Goal: Transaction & Acquisition: Purchase product/service

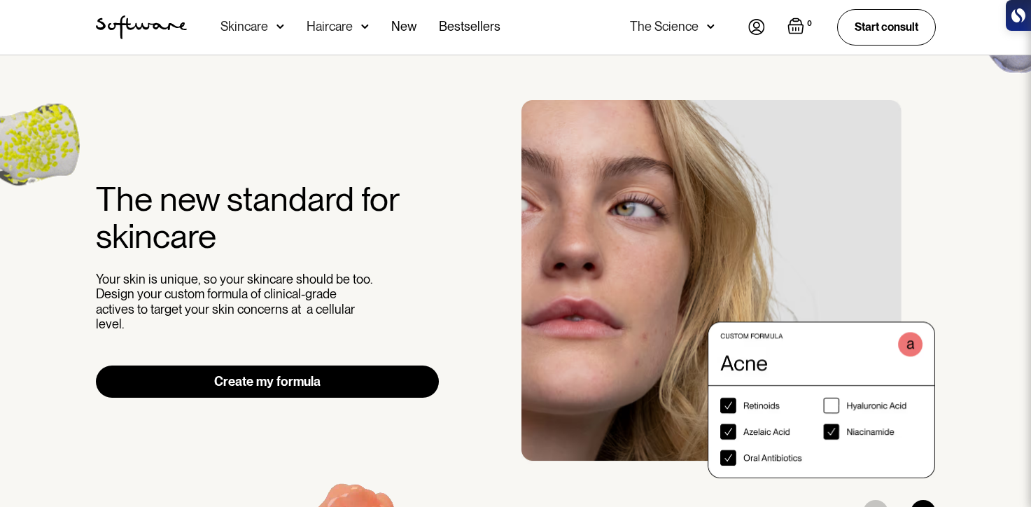
click at [290, 376] on link "Create my formula" at bounding box center [268, 381] width 344 height 32
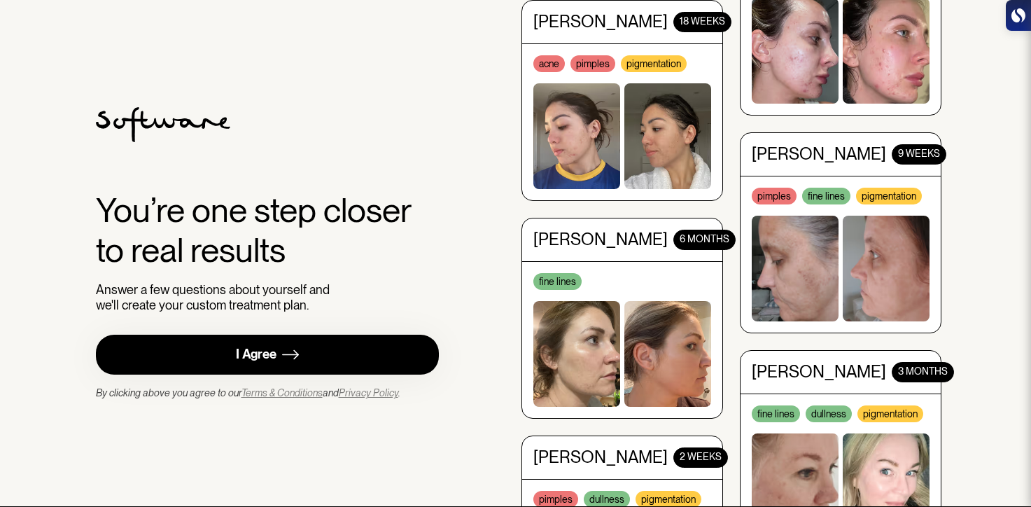
click at [332, 346] on link "I Agree" at bounding box center [268, 355] width 344 height 40
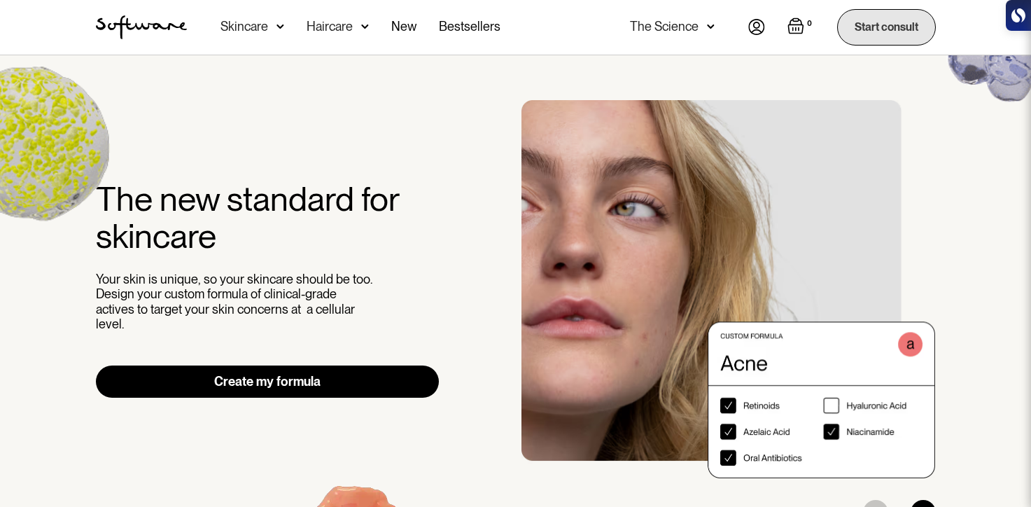
click at [881, 29] on link "Start consult" at bounding box center [886, 27] width 99 height 36
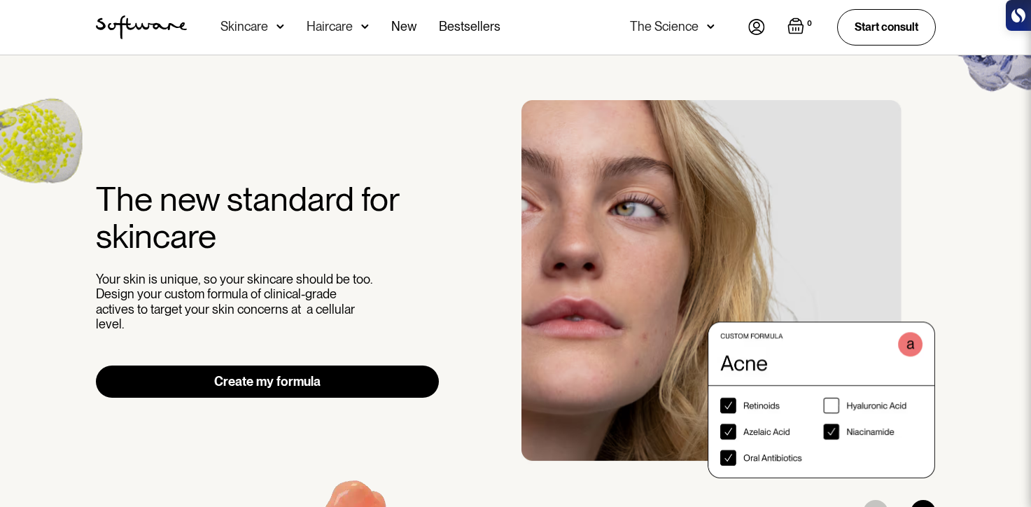
click at [758, 27] on img at bounding box center [756, 27] width 17 height 16
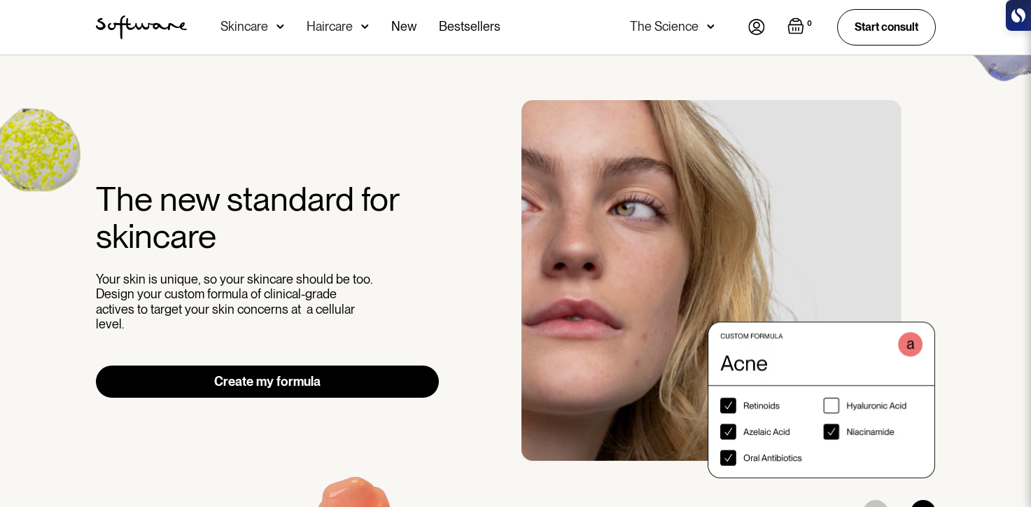
click at [713, 25] on img at bounding box center [711, 27] width 8 height 14
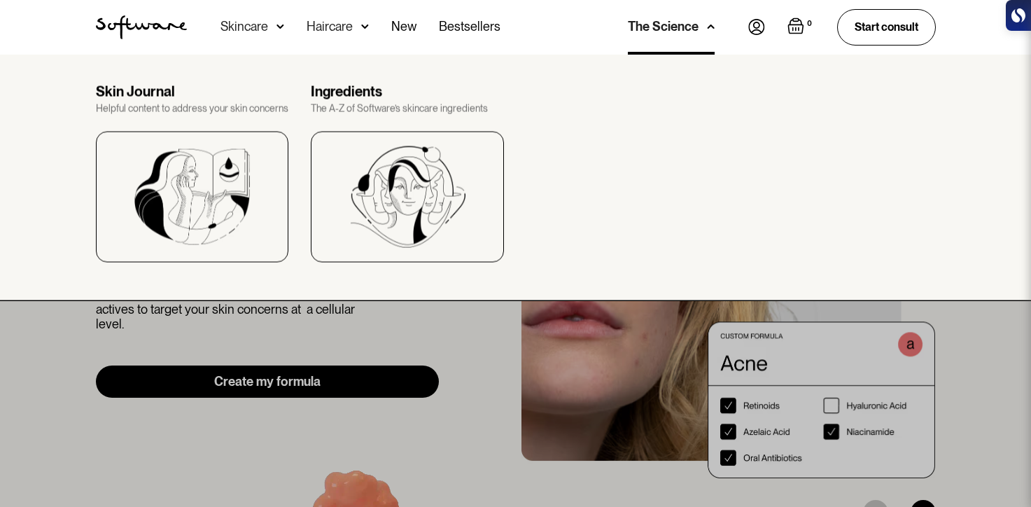
click at [697, 30] on div "The Science" at bounding box center [671, 27] width 87 height 55
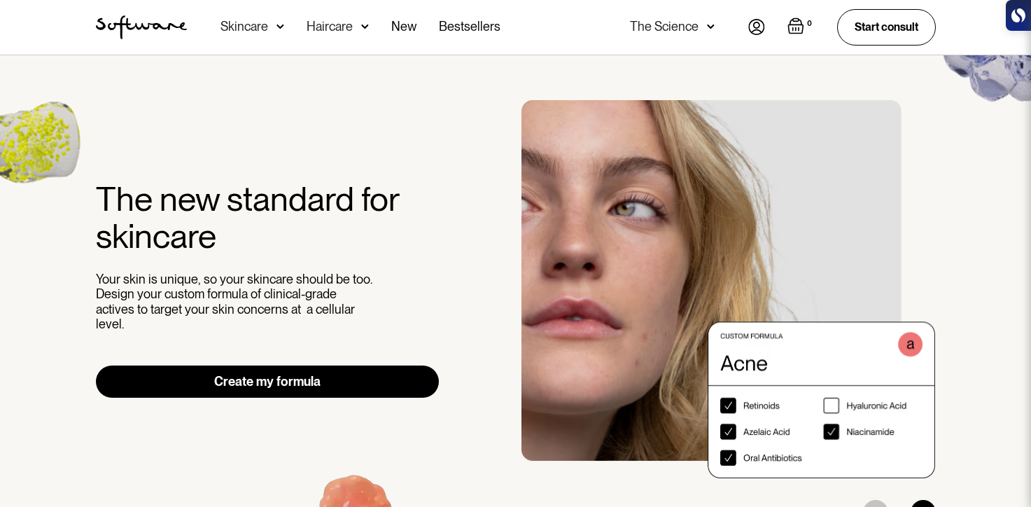
click at [237, 28] on div "Skincare" at bounding box center [244, 27] width 48 height 14
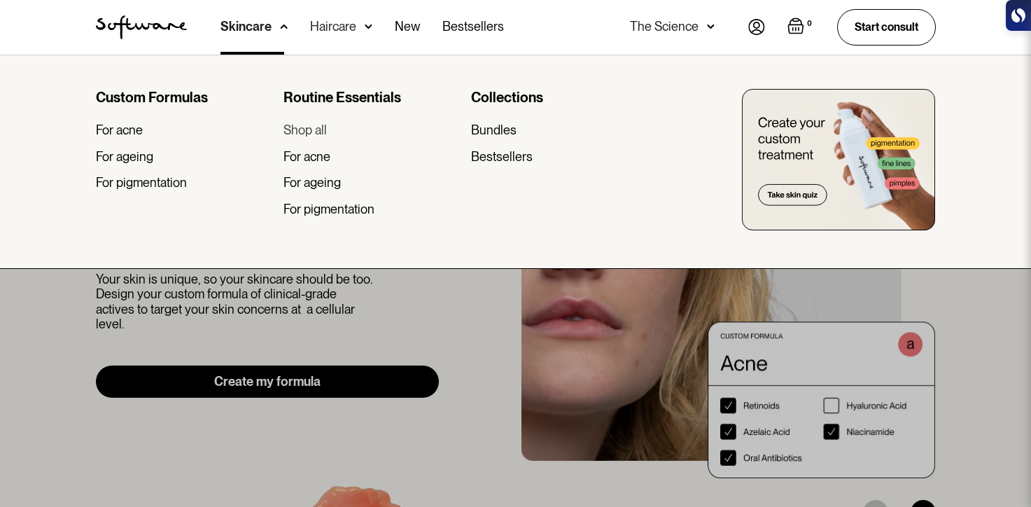
click at [318, 125] on div "Shop all" at bounding box center [304, 129] width 43 height 15
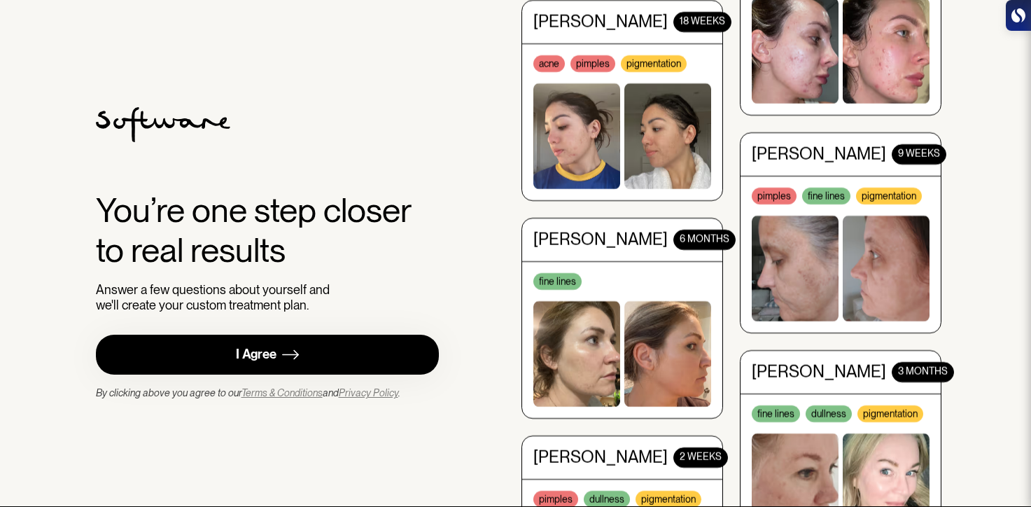
click at [293, 363] on img at bounding box center [290, 354] width 17 height 17
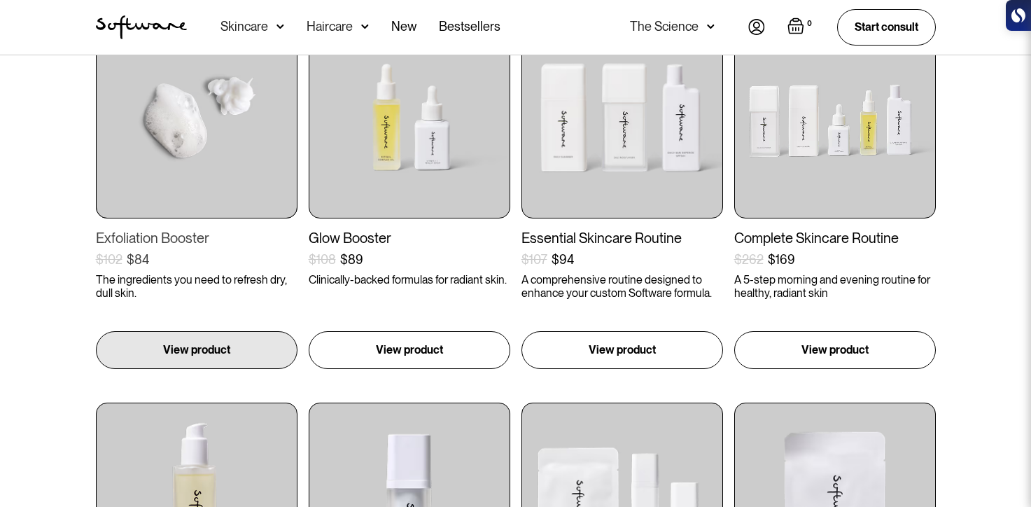
click at [211, 327] on link "Exfoliation Booster $102 $84 ( ) The ingredients you need to refresh dry, dull …" at bounding box center [197, 193] width 202 height 352
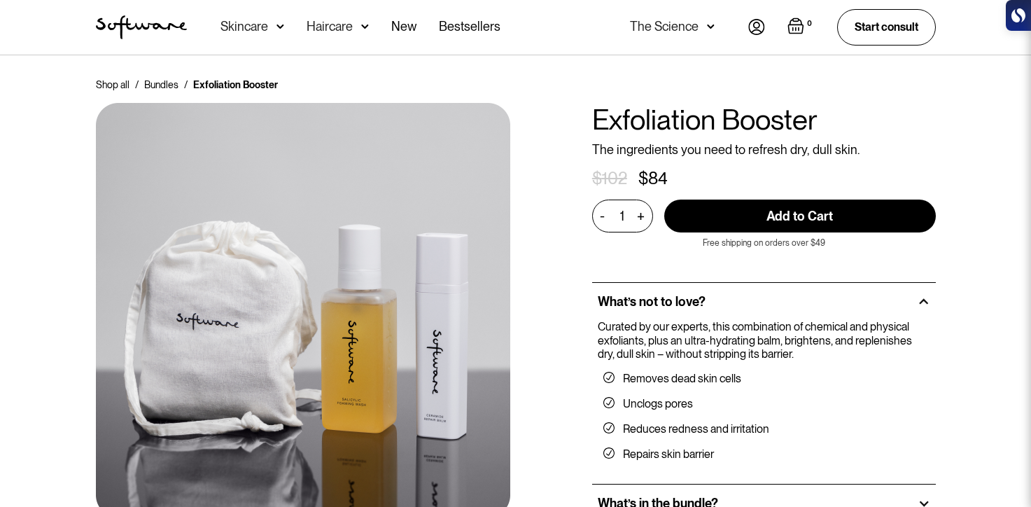
click at [850, 207] on input "Add to Cart" at bounding box center [800, 215] width 272 height 33
type input "Add to Cart"
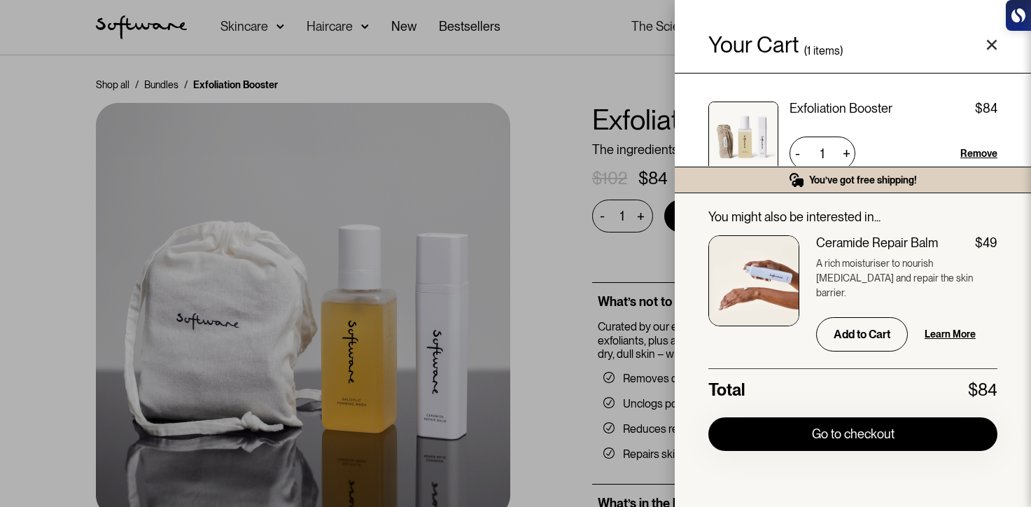
scroll to position [36, 0]
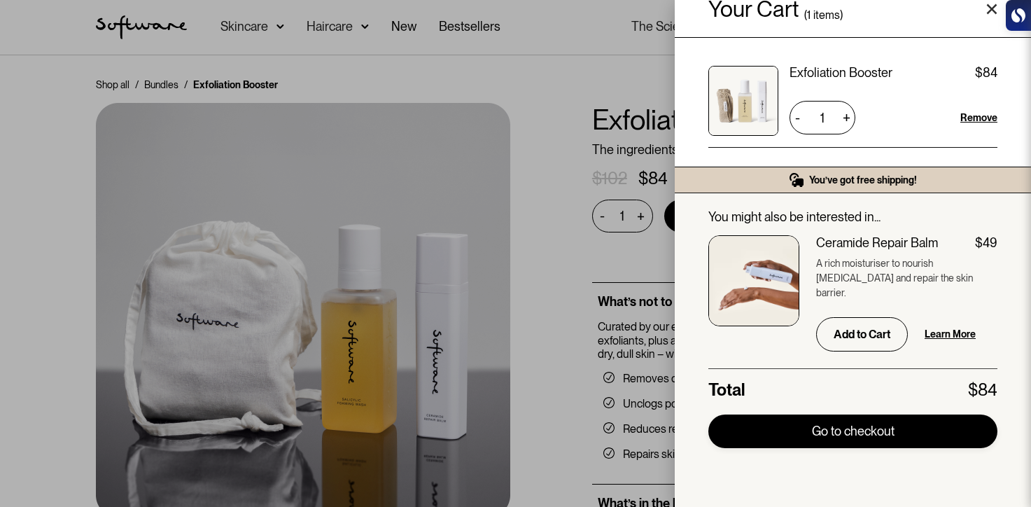
click at [899, 446] on link "Go to checkout" at bounding box center [852, 431] width 289 height 34
